Goal: Task Accomplishment & Management: Manage account settings

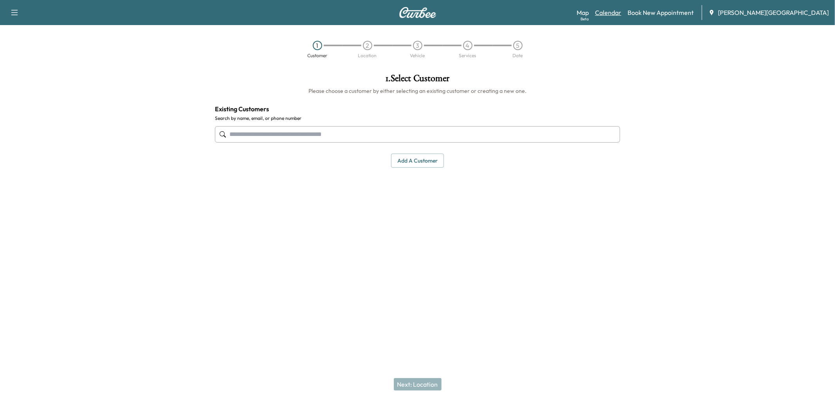
click at [621, 13] on link "Calendar" at bounding box center [608, 12] width 26 height 9
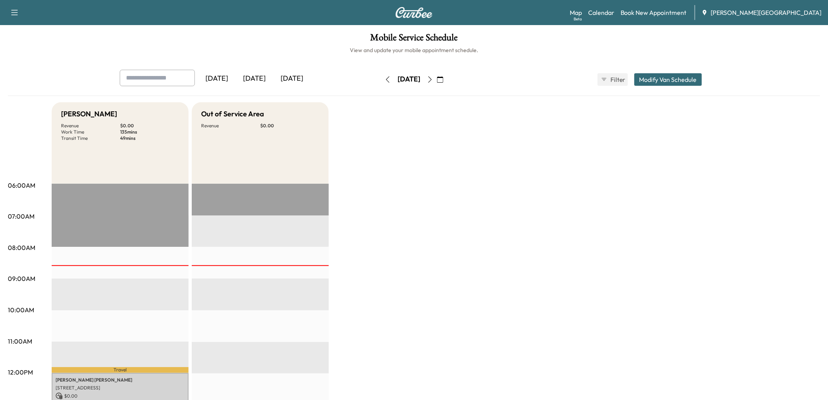
click at [273, 88] on div "[DATE]" at bounding box center [255, 79] width 38 height 18
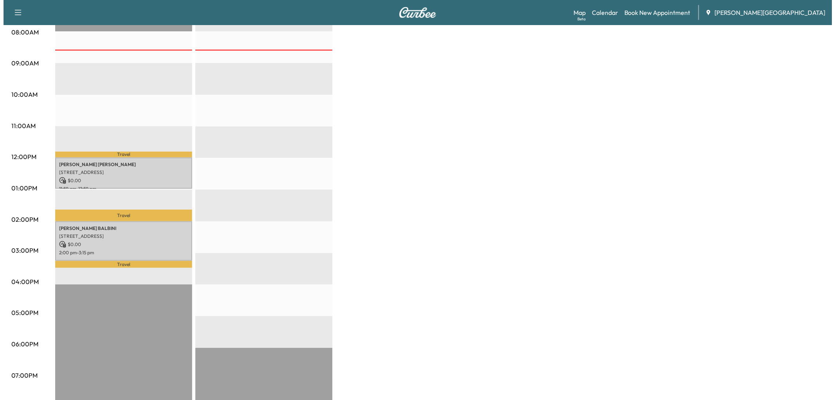
scroll to position [217, 0]
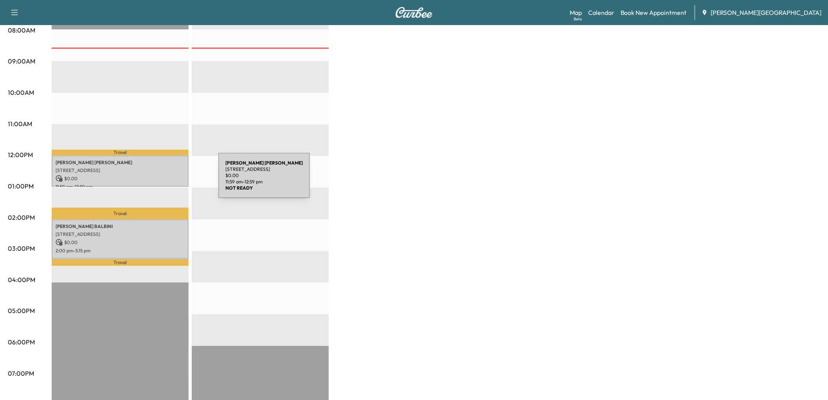
click at [160, 166] on p "[PERSON_NAME]" at bounding box center [120, 162] width 129 height 6
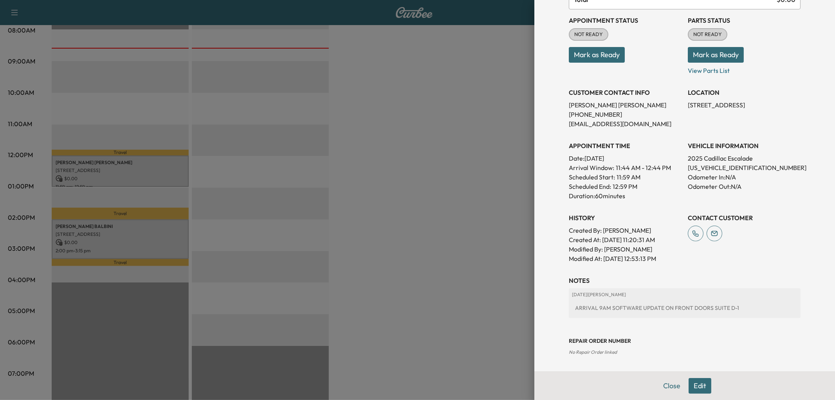
scroll to position [43, 0]
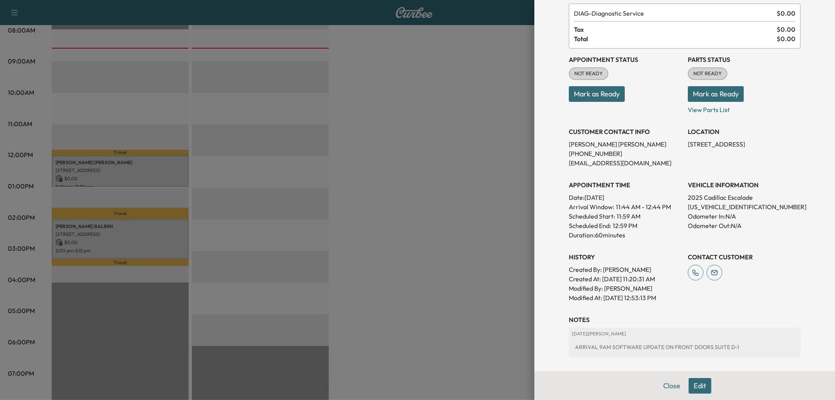
click at [619, 102] on button "Mark as Ready" at bounding box center [597, 94] width 56 height 16
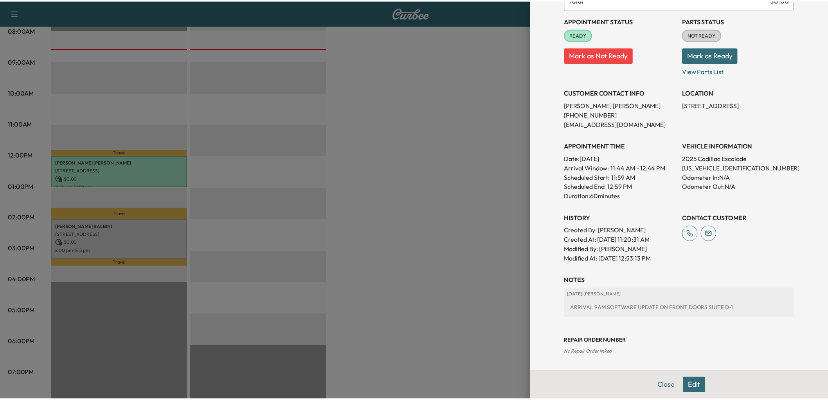
scroll to position [259, 0]
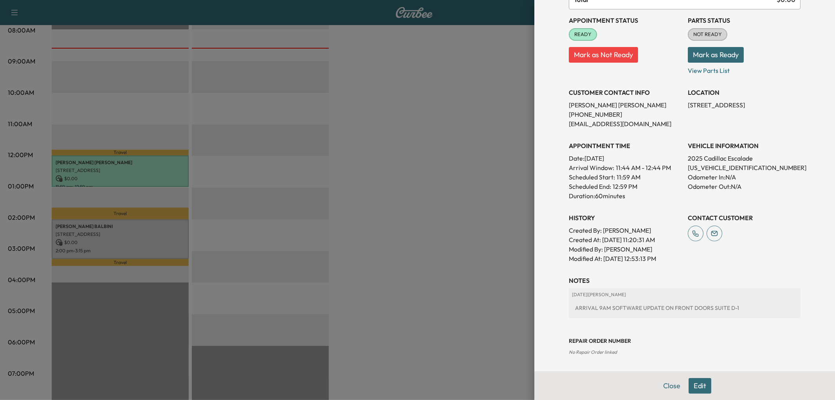
click at [471, 219] on div at bounding box center [417, 200] width 835 height 400
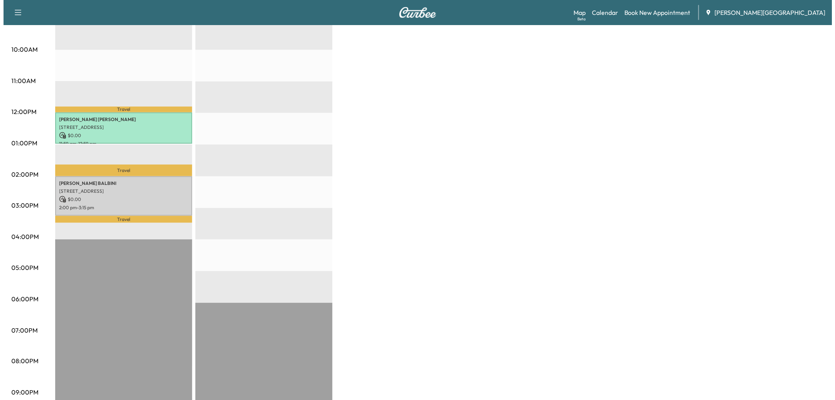
scroll to position [261, 0]
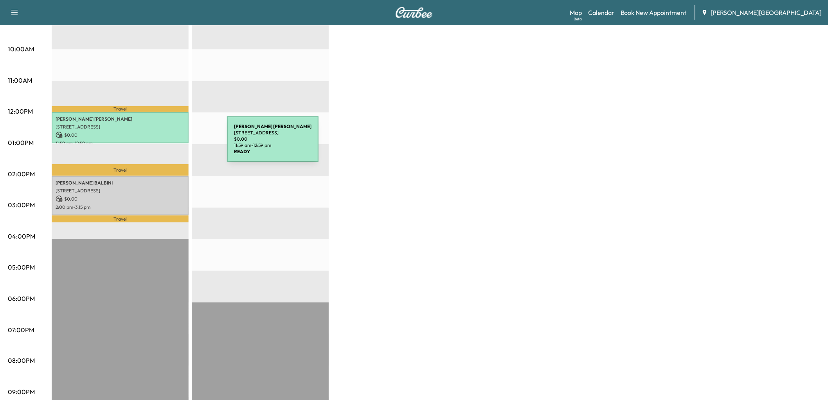
click at [168, 130] on p "[STREET_ADDRESS]" at bounding box center [120, 127] width 129 height 6
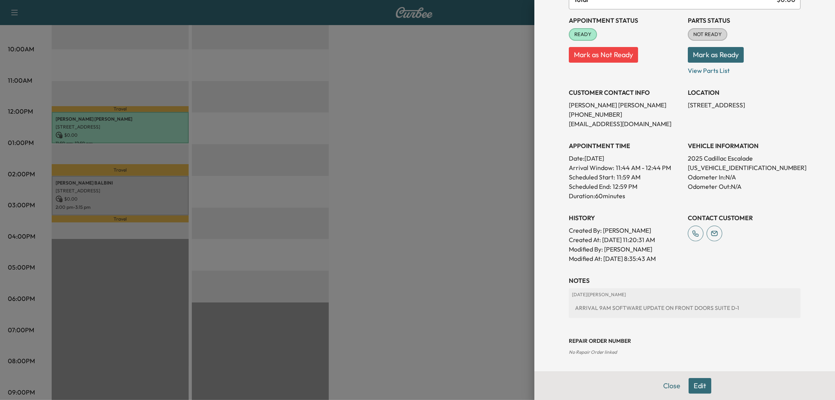
scroll to position [259, 0]
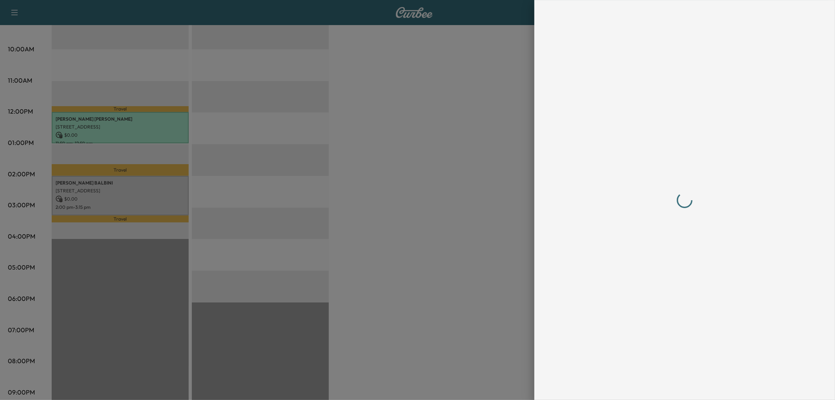
click at [703, 52] on div at bounding box center [685, 200] width 232 height 368
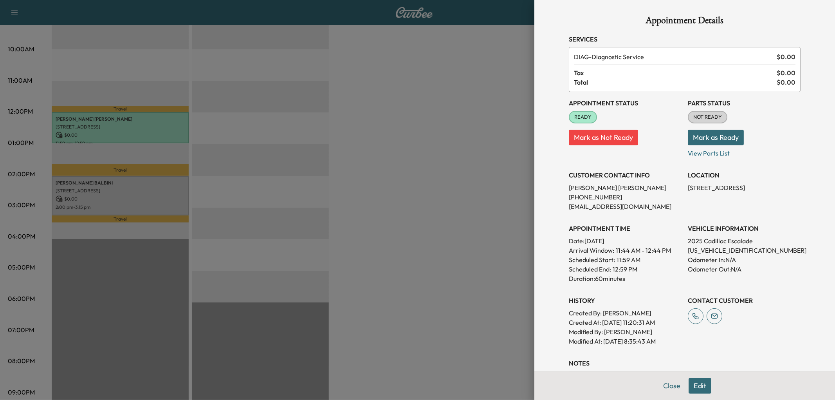
scroll to position [130, 0]
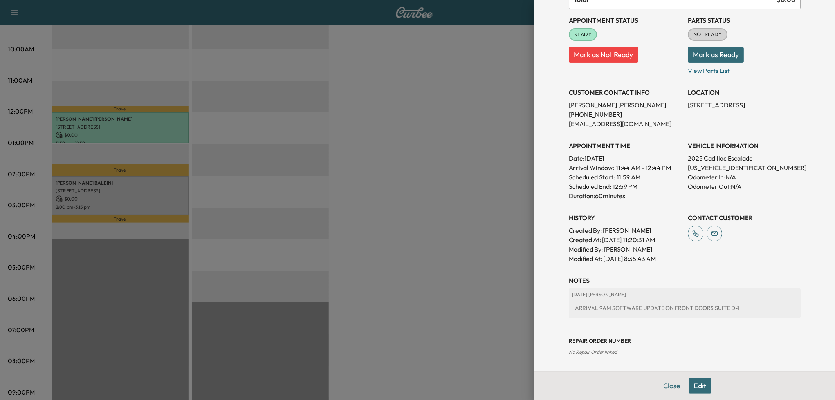
click at [700, 172] on p "[US_VEHICLE_IDENTIFICATION_NUMBER]" at bounding box center [744, 167] width 113 height 9
copy p "[US_VEHICLE_IDENTIFICATION_NUMBER]"
click at [432, 136] on div at bounding box center [417, 200] width 835 height 400
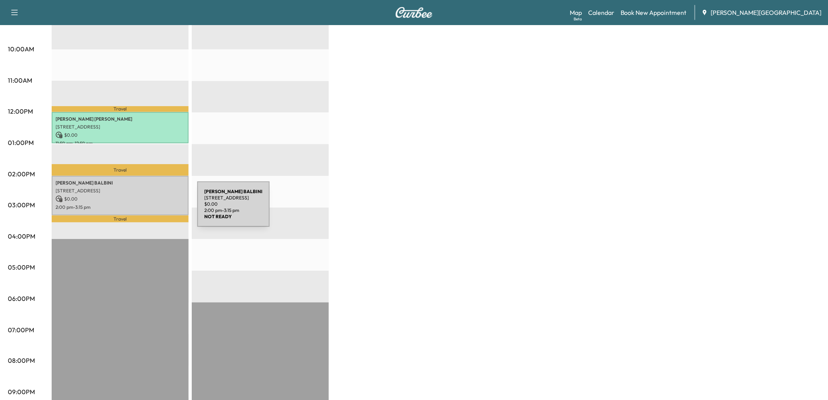
click at [139, 194] on p "[STREET_ADDRESS]" at bounding box center [120, 190] width 129 height 6
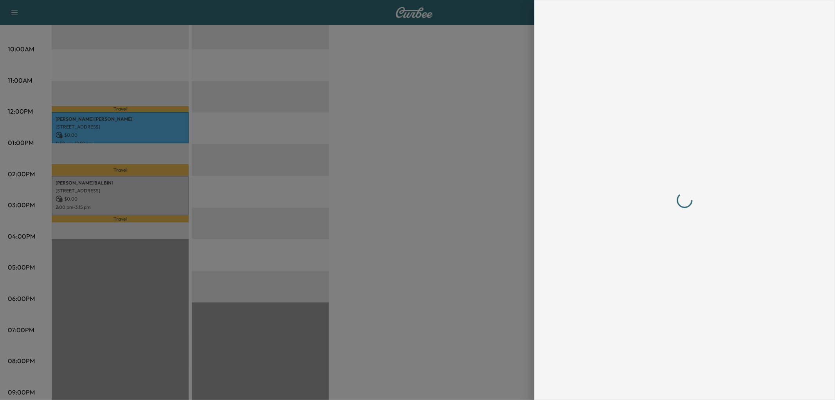
scroll to position [0, 0]
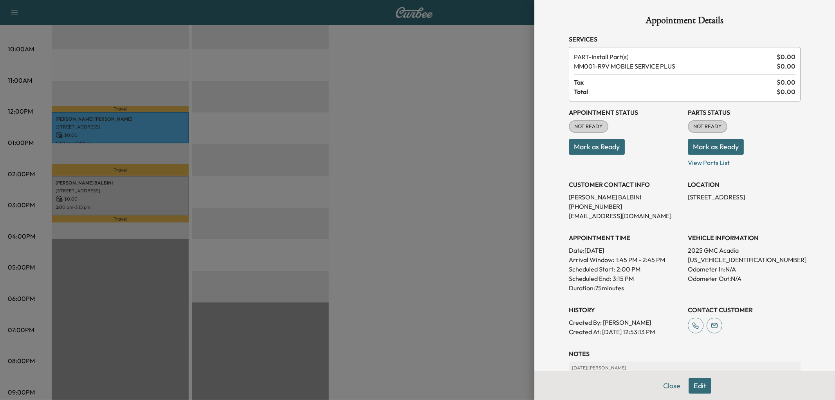
click at [398, 151] on div at bounding box center [417, 200] width 835 height 400
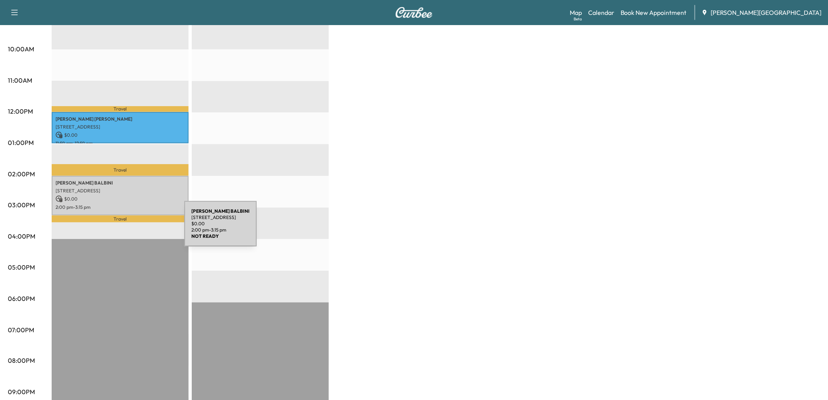
click at [126, 210] on p "2:00 pm - 3:15 pm" at bounding box center [120, 207] width 129 height 6
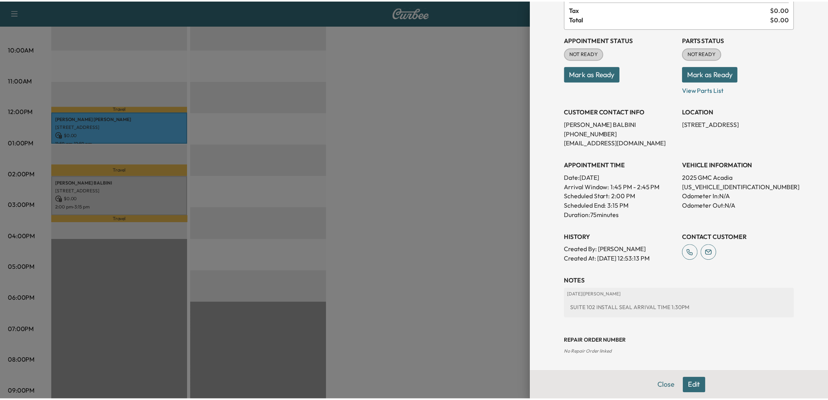
scroll to position [224, 0]
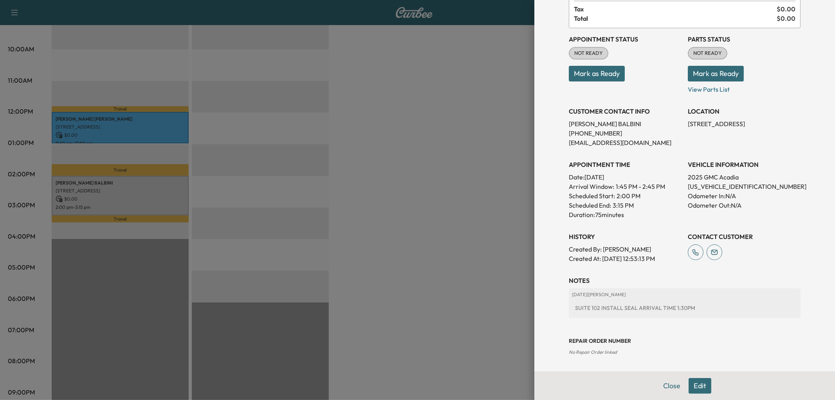
drag, startPoint x: 407, startPoint y: 143, endPoint x: 447, endPoint y: 53, distance: 98.8
click at [408, 142] on div at bounding box center [417, 200] width 835 height 400
